Goal: Information Seeking & Learning: Understand process/instructions

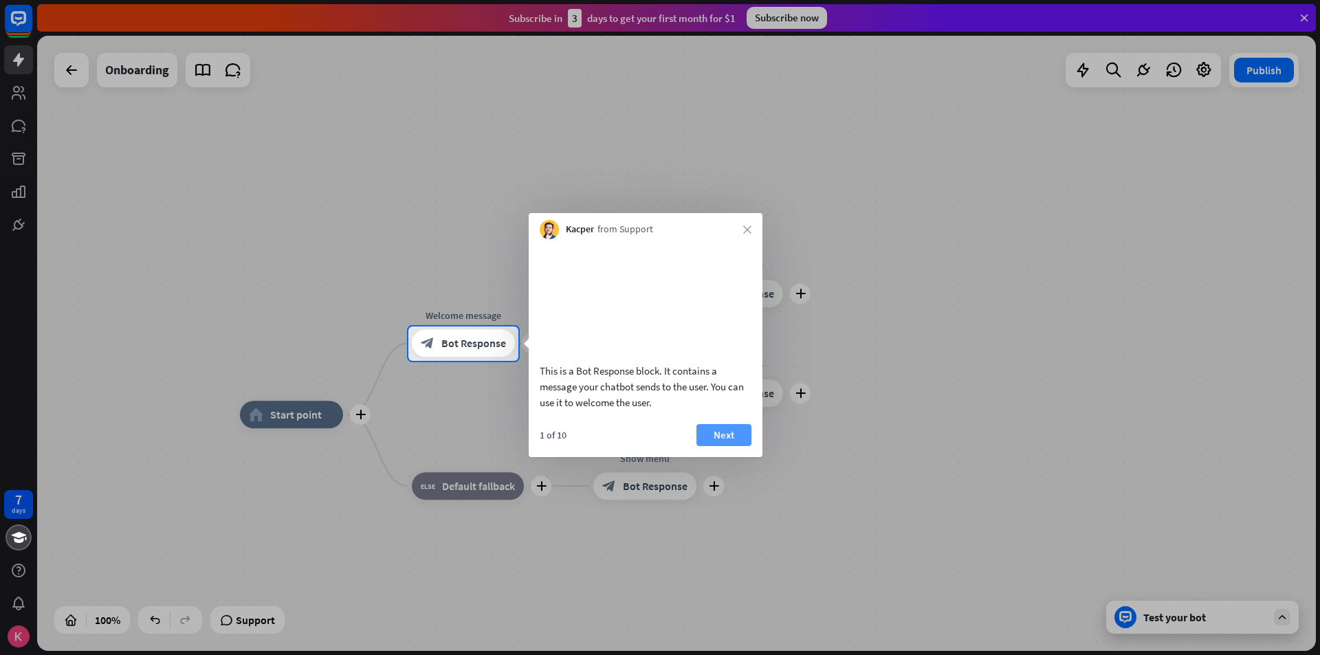
click at [722, 446] on button "Next" at bounding box center [723, 435] width 55 height 22
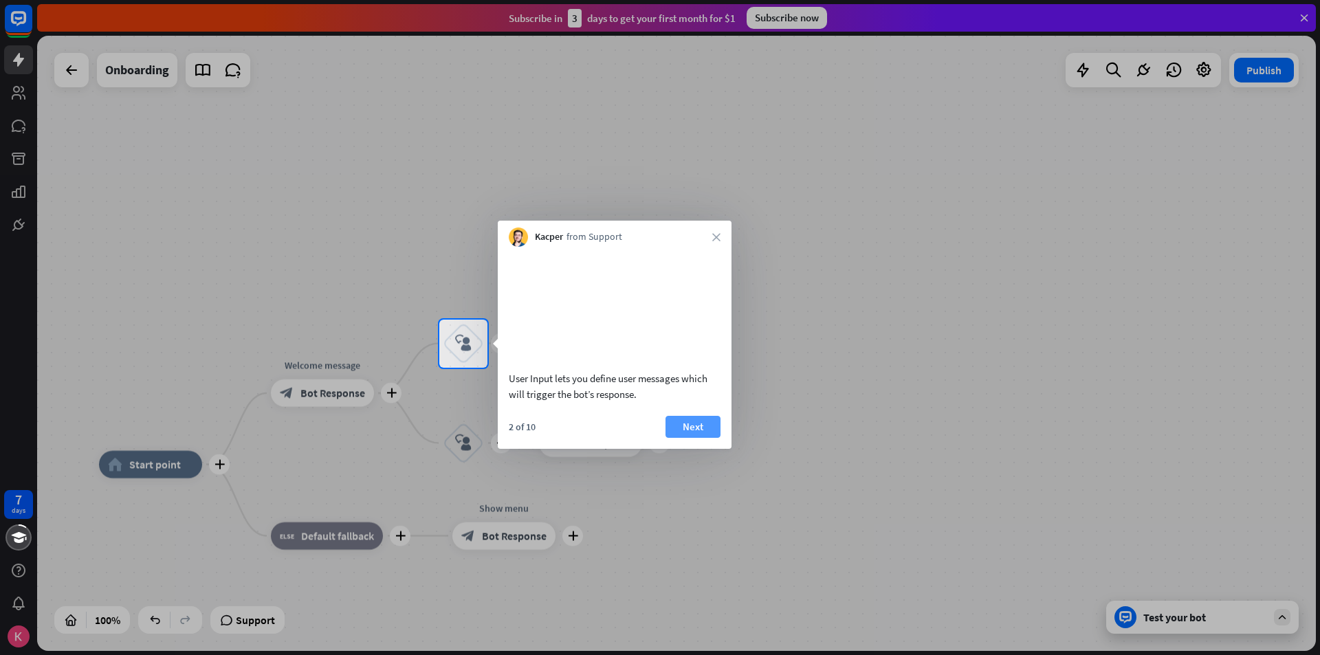
click at [693, 438] on button "Next" at bounding box center [692, 427] width 55 height 22
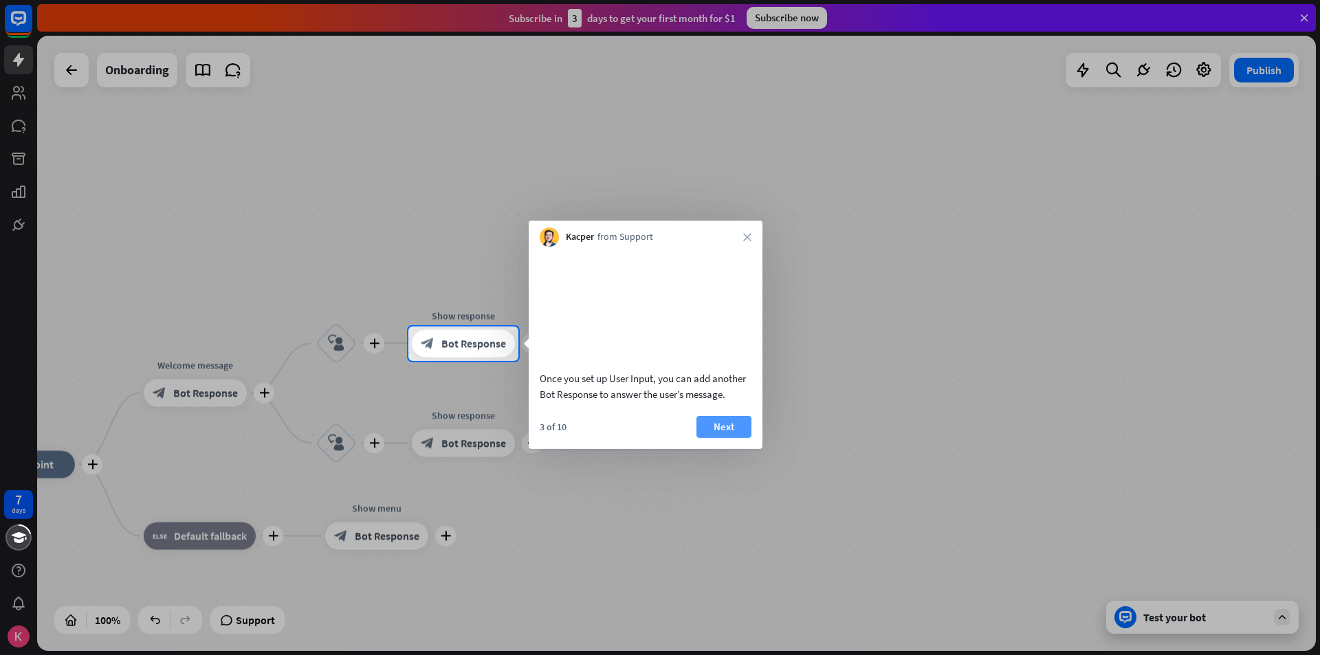
click at [733, 438] on button "Next" at bounding box center [723, 427] width 55 height 22
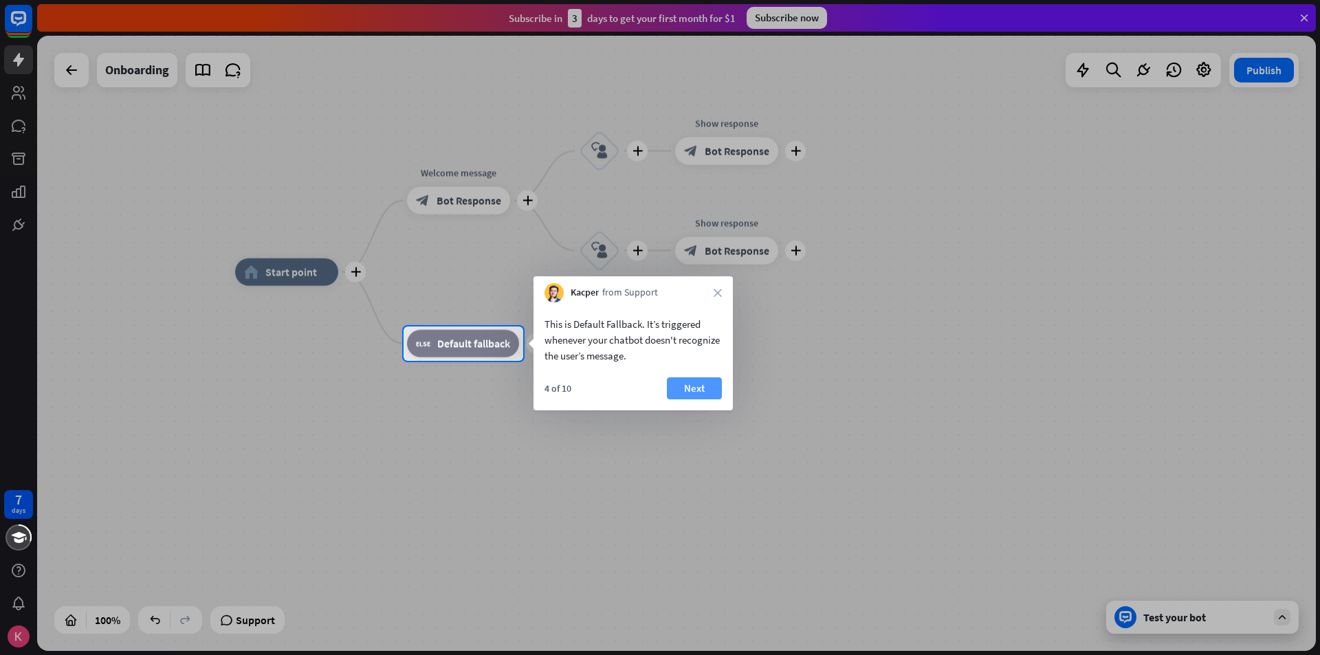
click at [709, 390] on button "Next" at bounding box center [694, 388] width 55 height 22
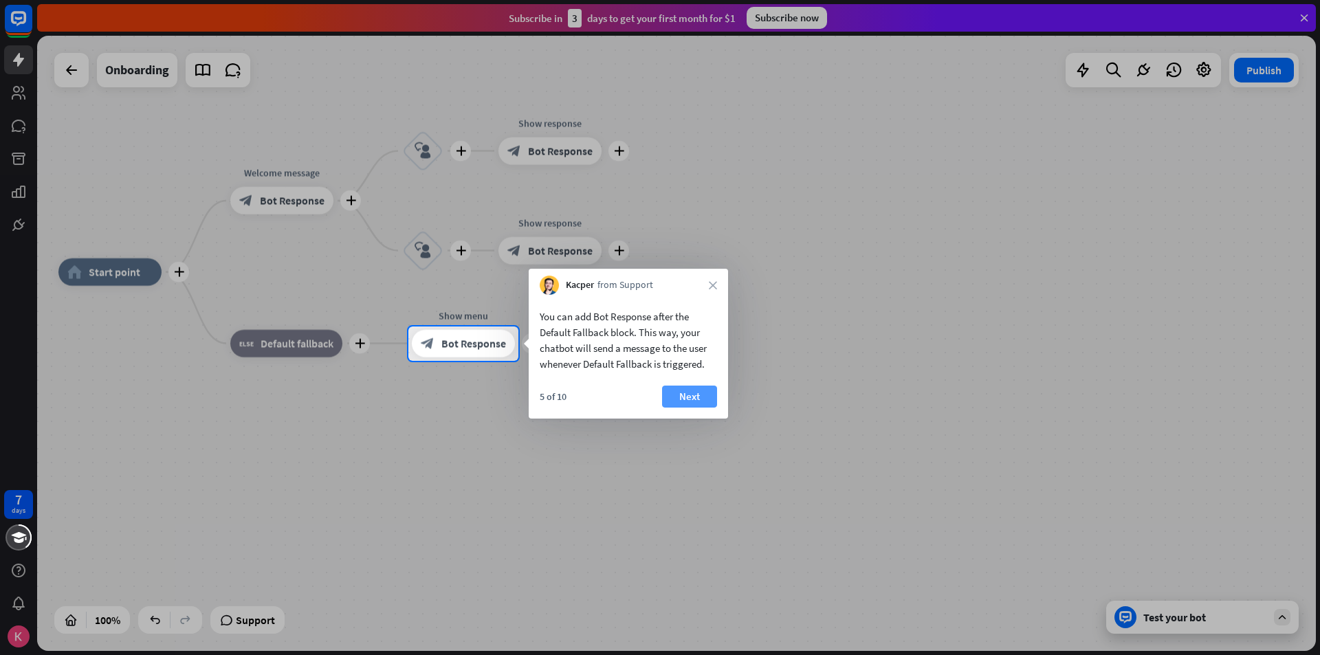
click at [716, 390] on button "Next" at bounding box center [689, 397] width 55 height 22
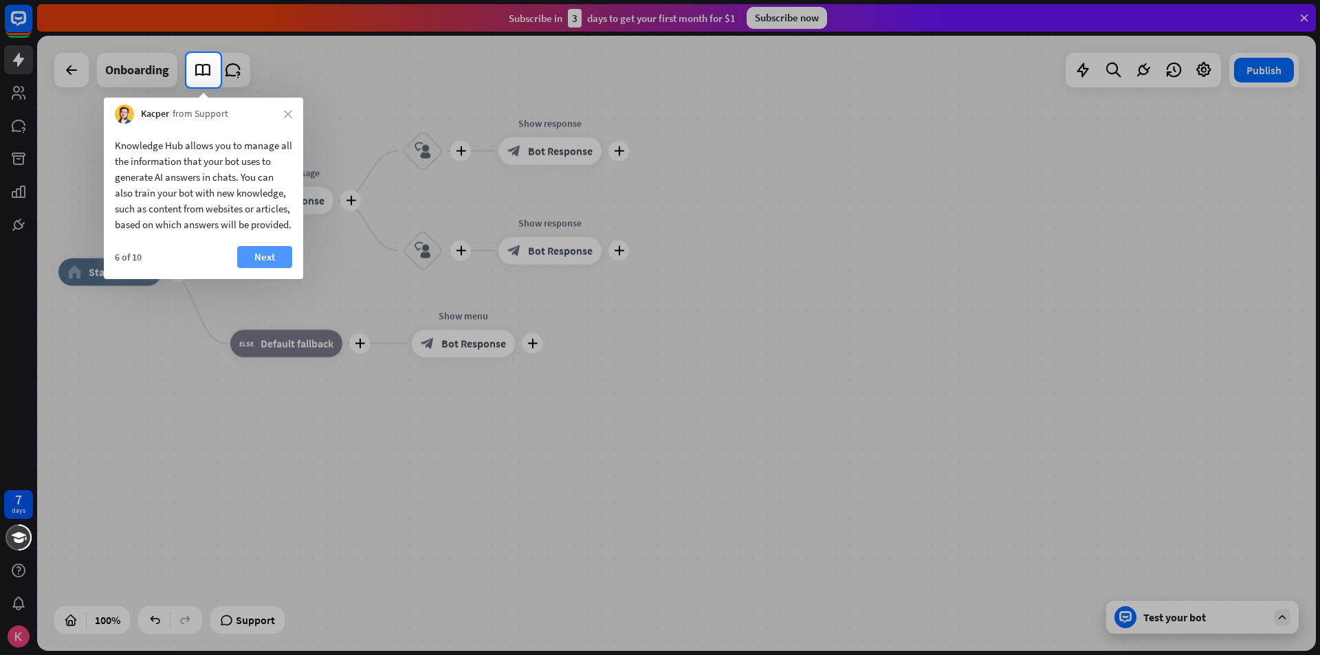
click at [271, 268] on button "Next" at bounding box center [264, 257] width 55 height 22
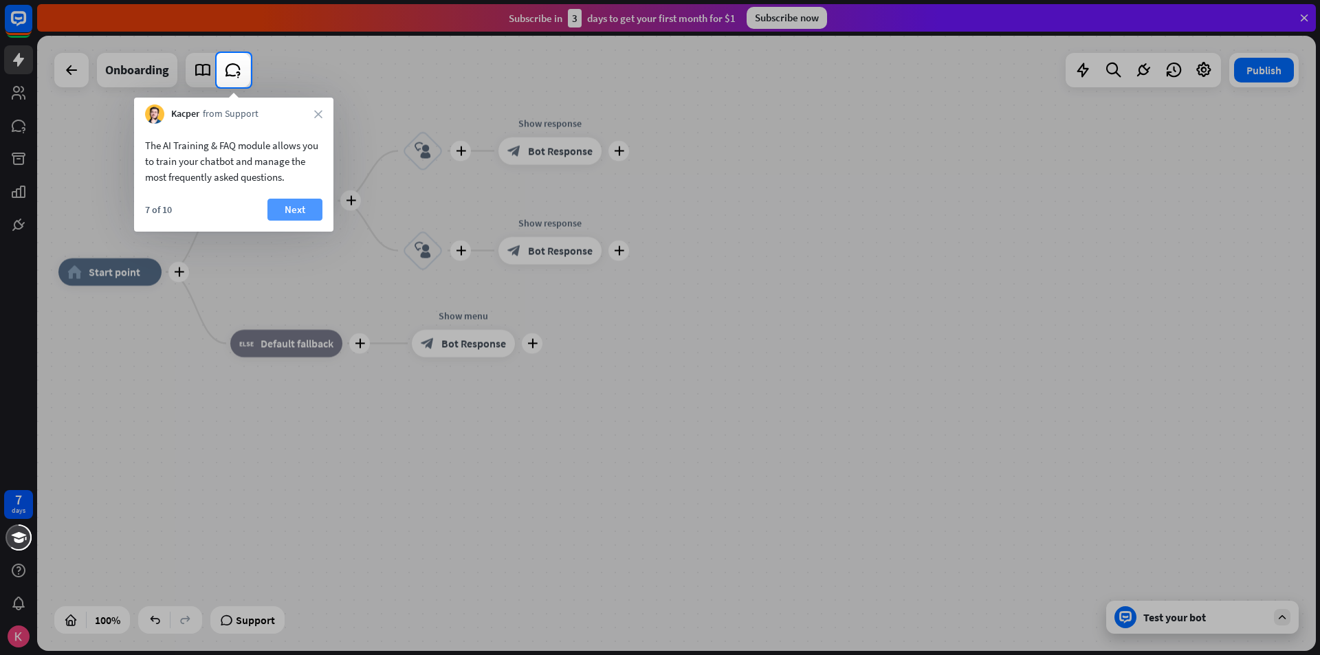
click at [309, 206] on button "Next" at bounding box center [294, 210] width 55 height 22
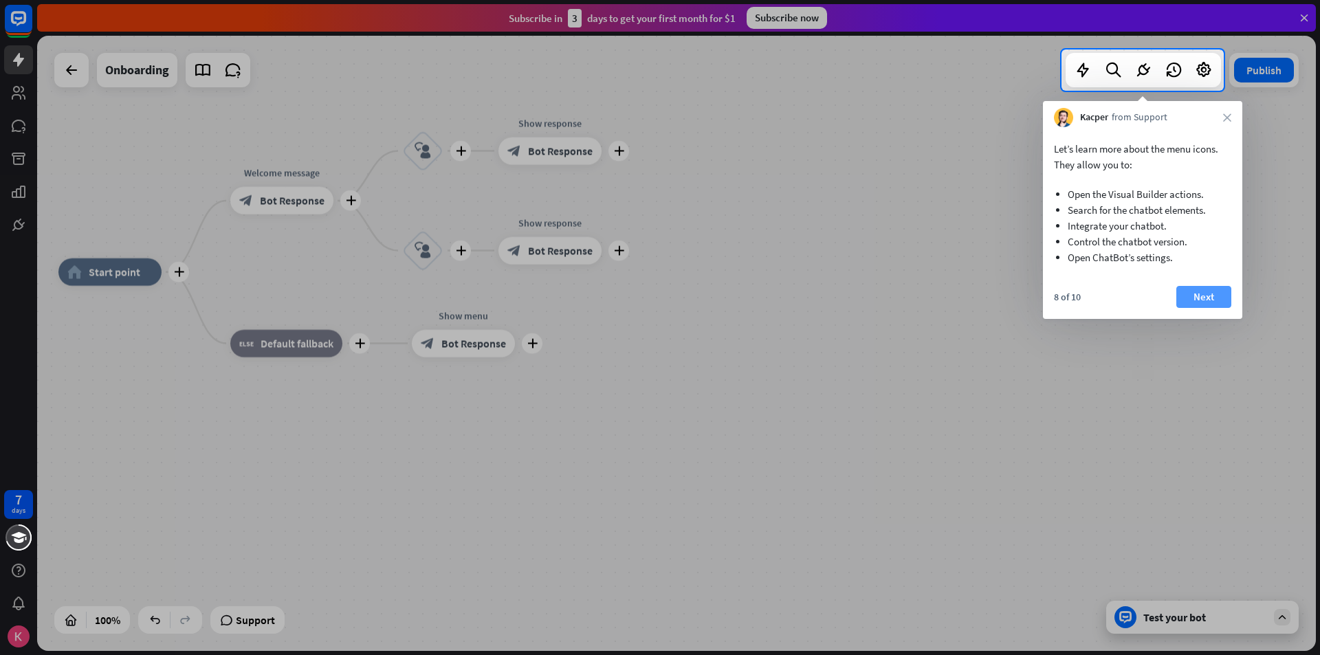
click at [1211, 301] on button "Next" at bounding box center [1203, 297] width 55 height 22
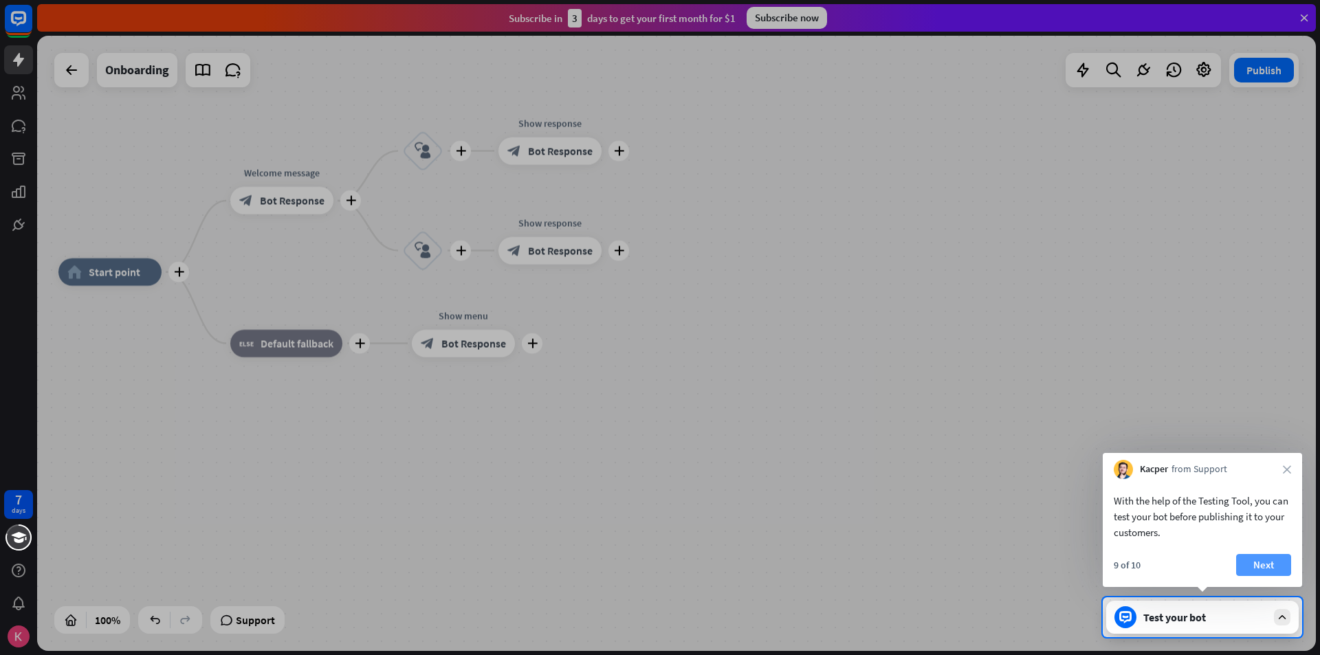
click at [1254, 556] on button "Next" at bounding box center [1263, 565] width 55 height 22
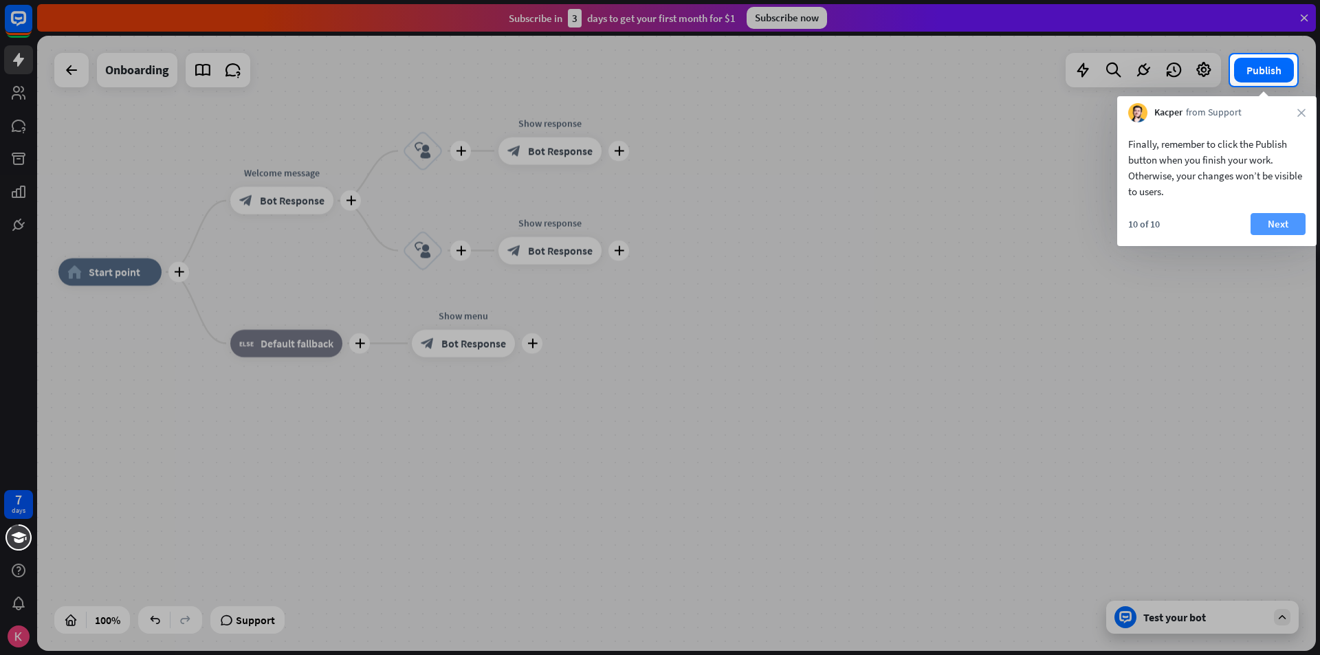
click at [1281, 221] on button "Next" at bounding box center [1277, 224] width 55 height 22
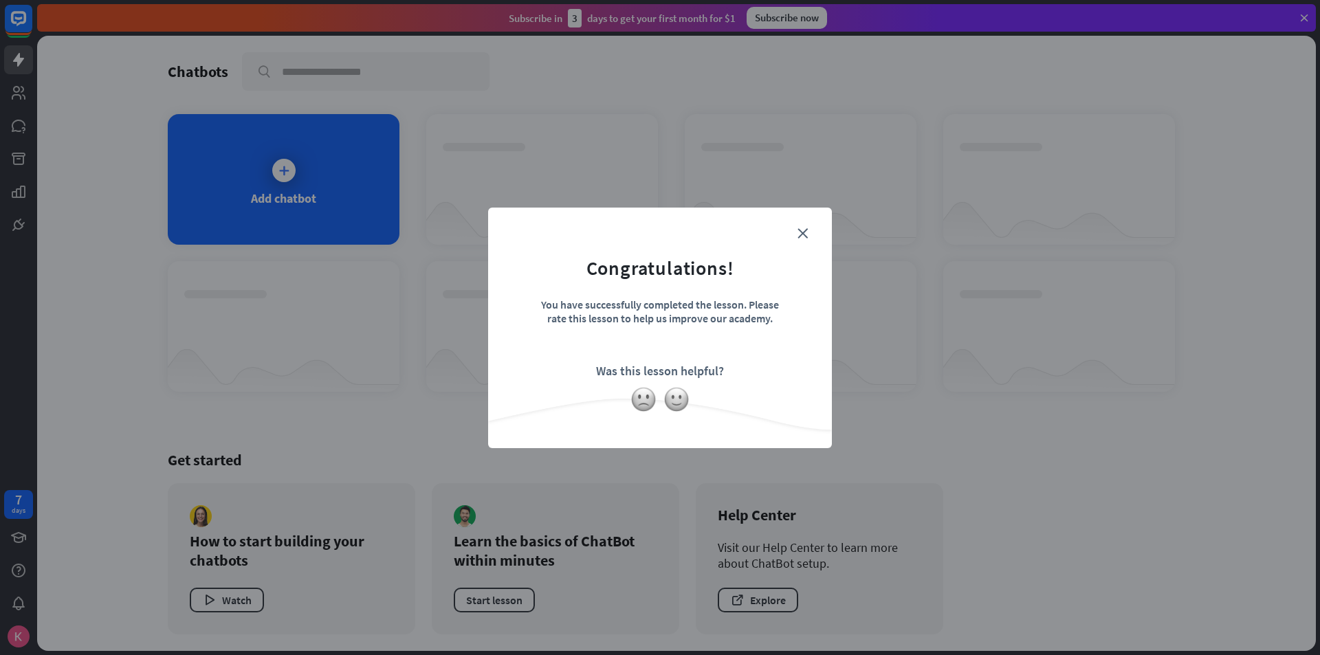
click at [808, 235] on form "Congratulations! You have successfully completed the lesson. Please rate this l…" at bounding box center [659, 307] width 309 height 164
click at [801, 223] on div "close Congratulations! You have successfully completed the lesson. Please rate …" at bounding box center [660, 328] width 344 height 241
click at [804, 236] on icon "close" at bounding box center [802, 233] width 10 height 10
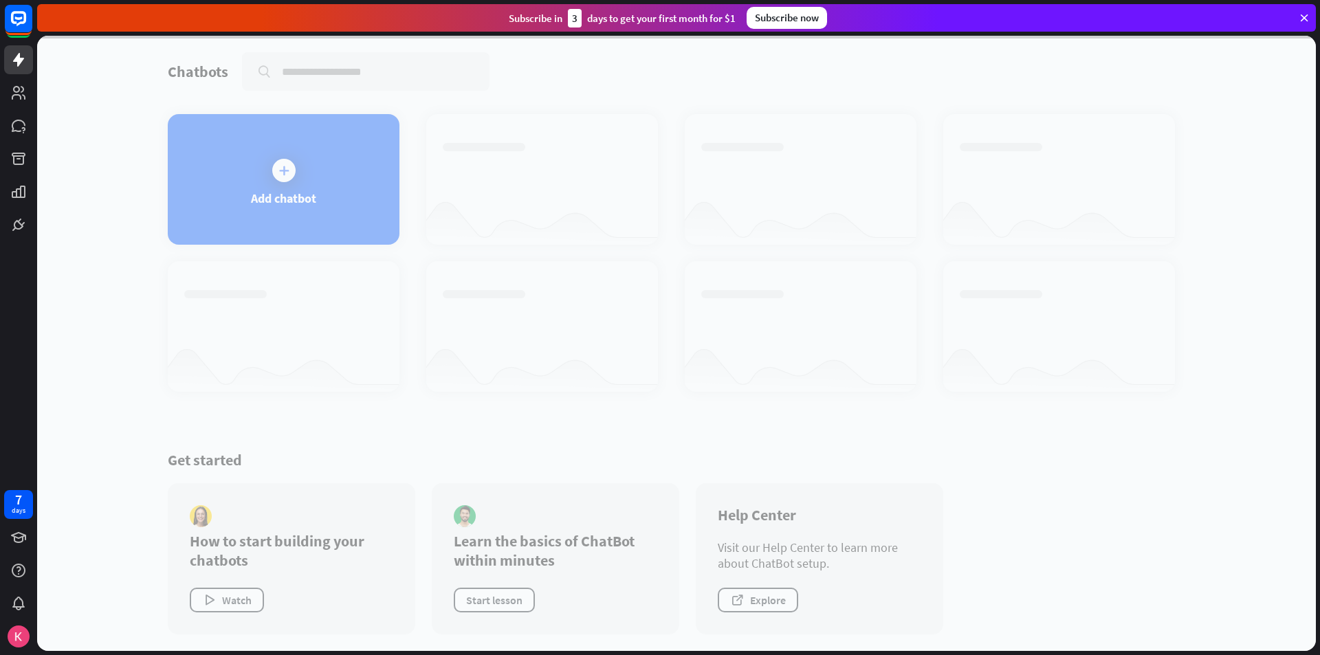
click at [304, 197] on div at bounding box center [676, 343] width 1278 height 615
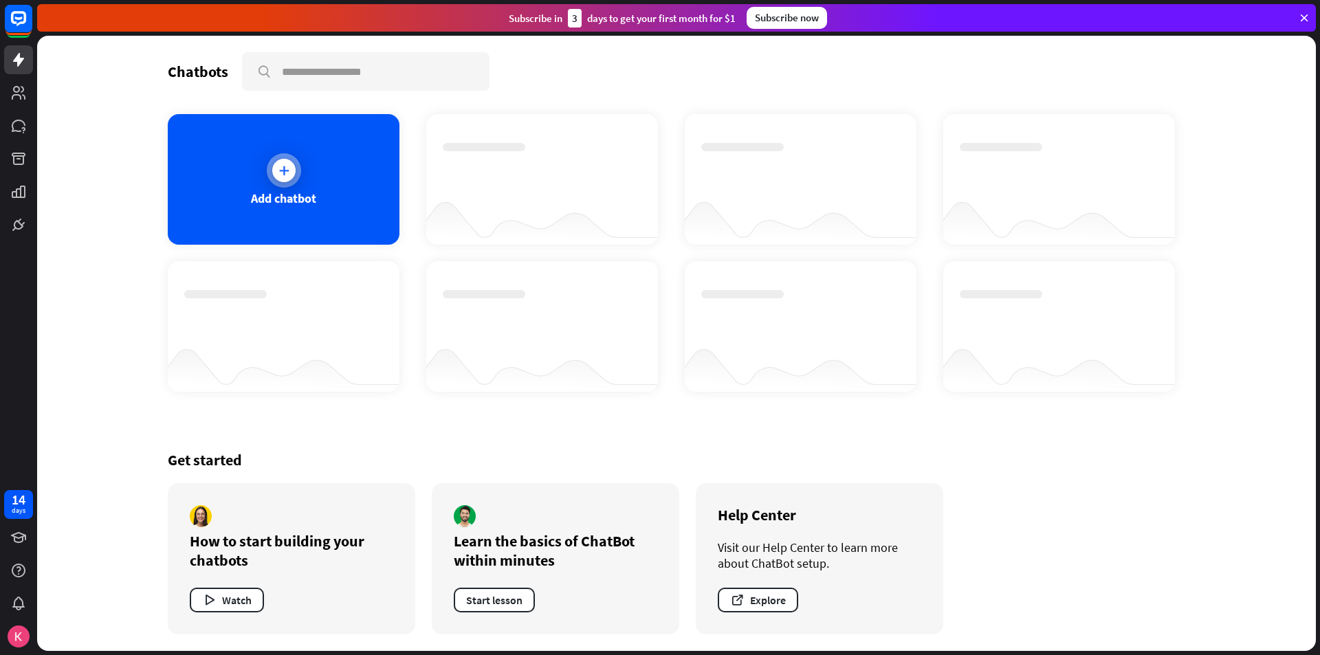
click at [300, 183] on div "Add chatbot" at bounding box center [284, 179] width 232 height 131
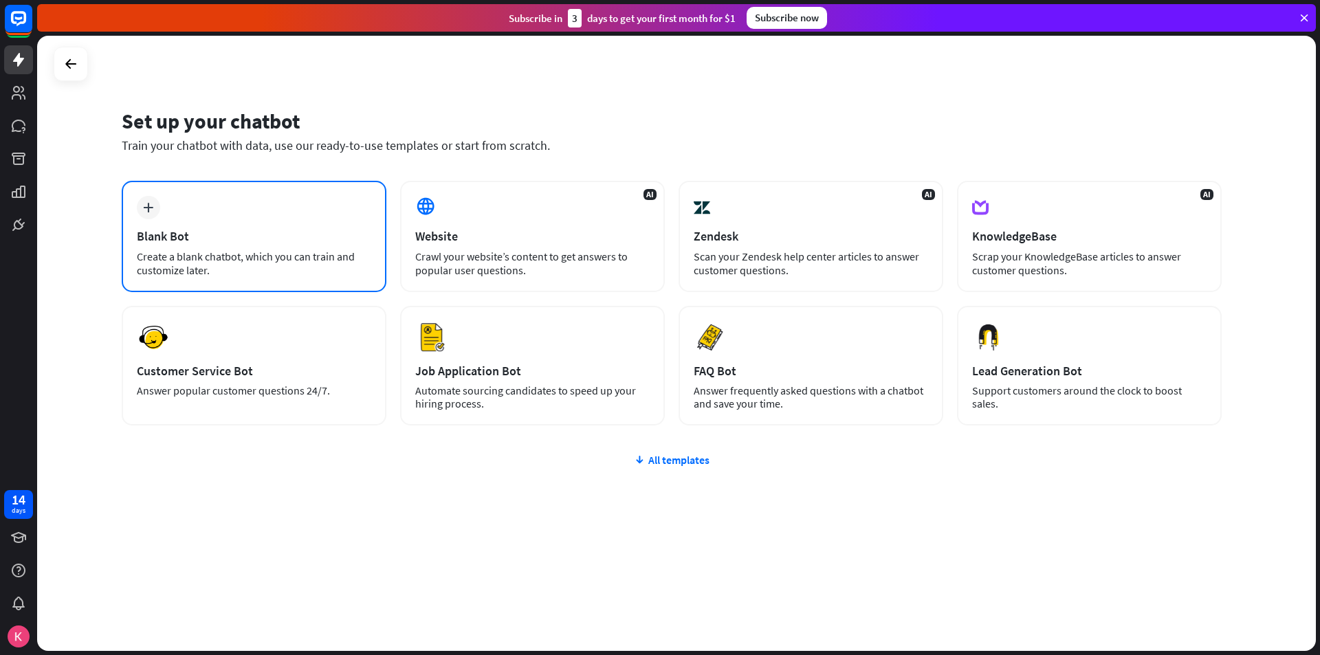
click at [263, 252] on div "Create a blank chatbot, which you can train and customize later." at bounding box center [254, 263] width 234 height 27
